Goal: Transaction & Acquisition: Subscribe to service/newsletter

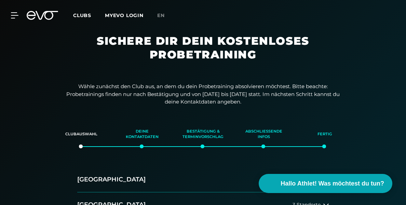
click at [44, 14] on icon at bounding box center [42, 15] width 31 height 9
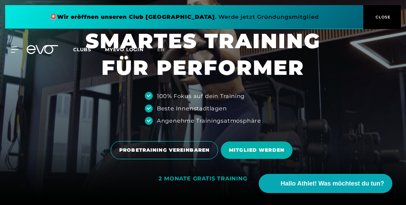
scroll to position [32, 0]
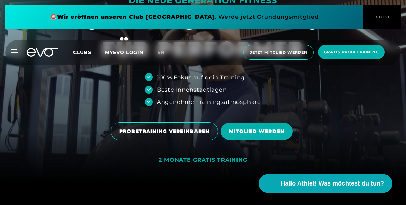
click at [381, 17] on span "CLOSE" at bounding box center [382, 17] width 17 height 6
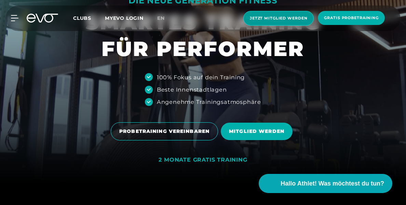
click at [277, 15] on span "Jetzt Mitglied werden" at bounding box center [278, 18] width 57 height 6
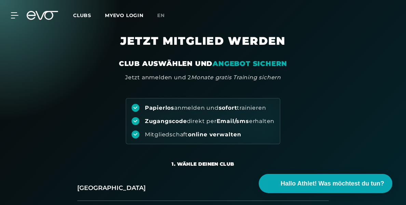
click at [120, 18] on div "Clubs MYEVO LOGIN" at bounding box center [115, 16] width 84 height 8
click at [120, 16] on link "MYEVO LOGIN" at bounding box center [124, 15] width 39 height 6
